Goal: Transaction & Acquisition: Book appointment/travel/reservation

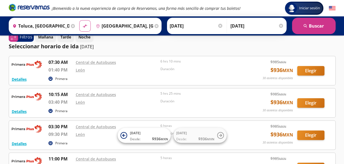
scroll to position [7, 0]
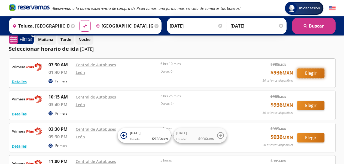
click at [311, 71] on button "Elegir" at bounding box center [311, 73] width 27 height 10
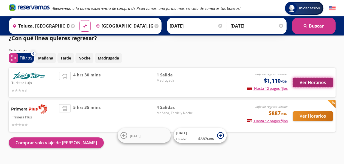
click at [307, 86] on button "Ver Horarios" at bounding box center [313, 83] width 40 height 10
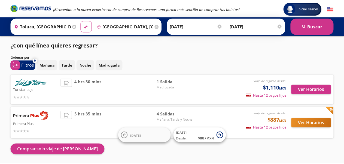
scroll to position [7, 0]
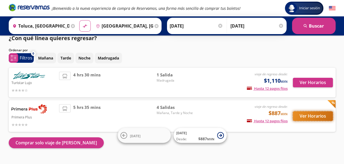
click at [303, 115] on button "Ver Horarios" at bounding box center [313, 116] width 40 height 10
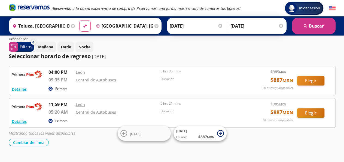
scroll to position [44, 0]
